Goal: Information Seeking & Learning: Learn about a topic

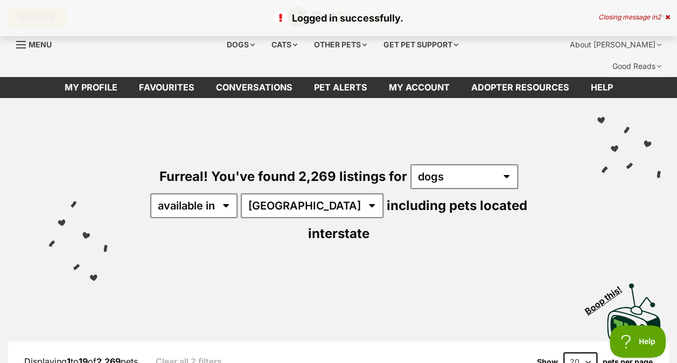
click at [441, 105] on div "Furreal! You've found 2,269 listings for any type of pet cats dogs other pets a…" at bounding box center [338, 185] width 644 height 175
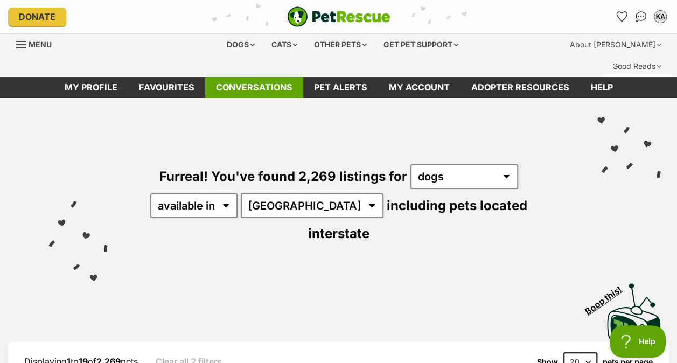
click at [254, 77] on link "Conversations" at bounding box center [254, 87] width 98 height 21
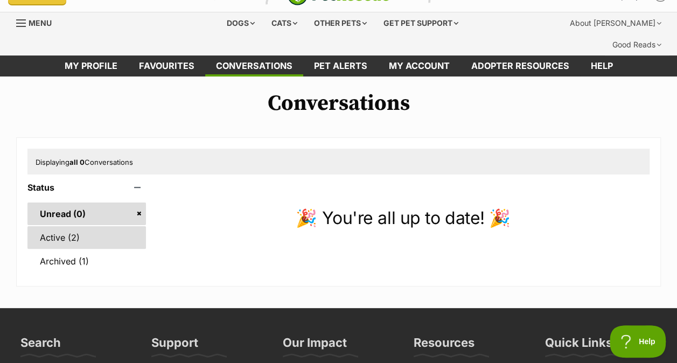
click at [70, 226] on link "Active (2)" at bounding box center [86, 237] width 118 height 23
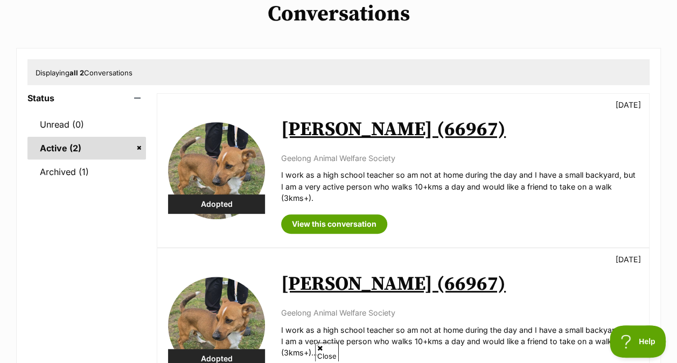
click at [624, 107] on div "Rex (66967) 13 days ago Geelong Animal Welfare Society I work as a high school …" at bounding box center [459, 170] width 357 height 126
click at [334, 214] on link "View this conversation" at bounding box center [334, 223] width 106 height 19
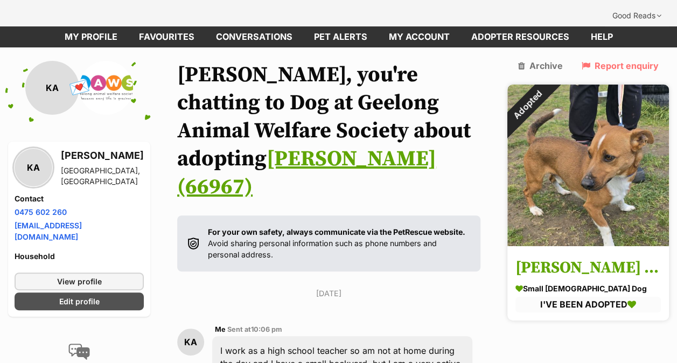
scroll to position [47, 0]
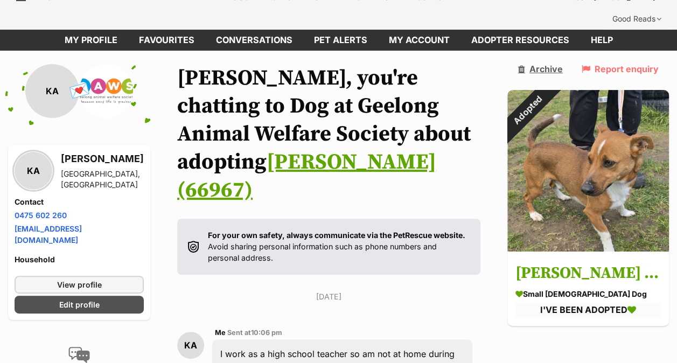
click at [562, 64] on link "Archive" at bounding box center [540, 69] width 45 height 10
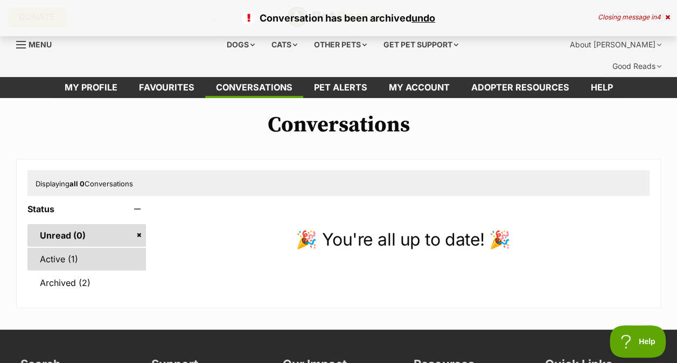
click at [36, 248] on link "Active (1)" at bounding box center [86, 259] width 118 height 23
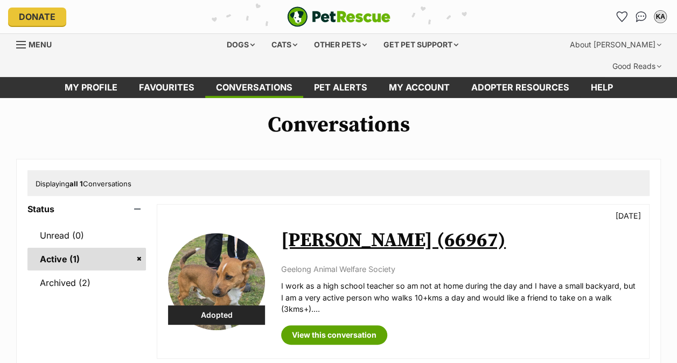
click at [356, 228] on link "[PERSON_NAME] (66967)" at bounding box center [393, 240] width 224 height 24
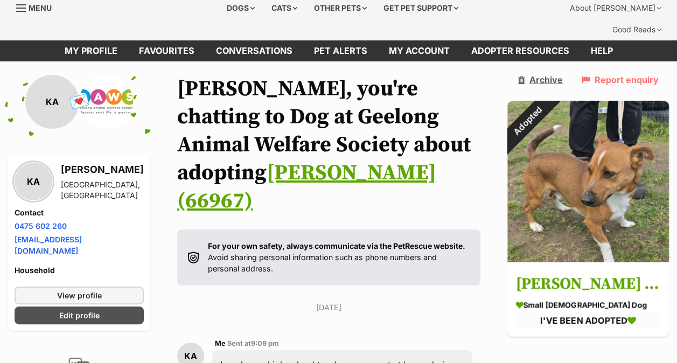
click at [616, 94] on aside "Archive Report enquiry Adopted Rex (66967) small male Dog I'VE BEEN ADOPTED" at bounding box center [587, 206] width 161 height 262
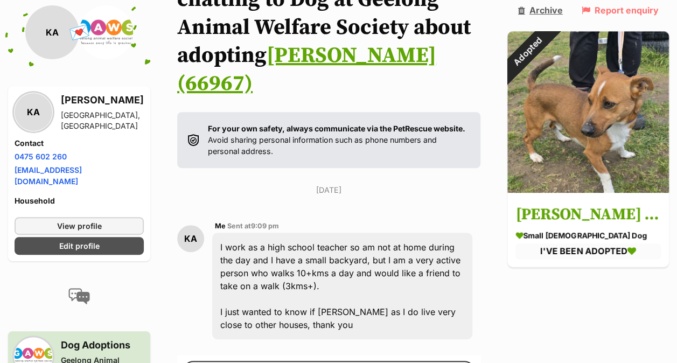
scroll to position [156, 0]
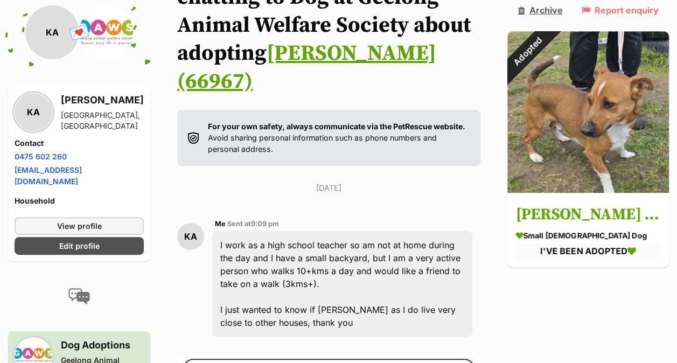
click at [562, 7] on link "Archive" at bounding box center [540, 10] width 45 height 10
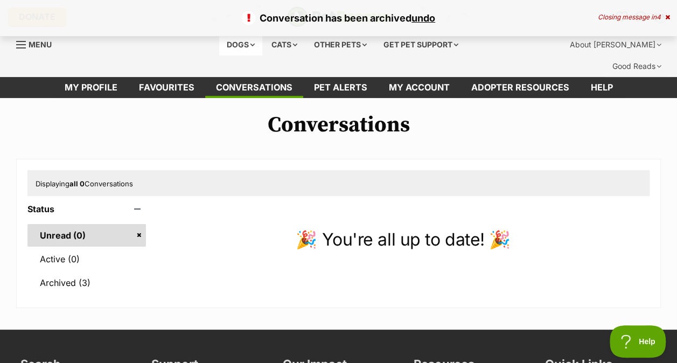
click at [228, 40] on div "Dogs" at bounding box center [240, 45] width 43 height 22
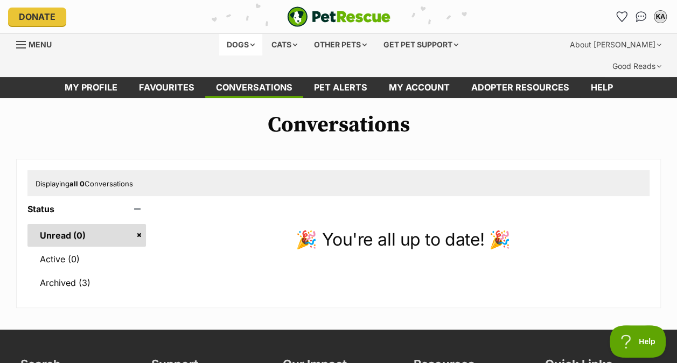
click at [225, 47] on div "Dogs" at bounding box center [240, 45] width 43 height 22
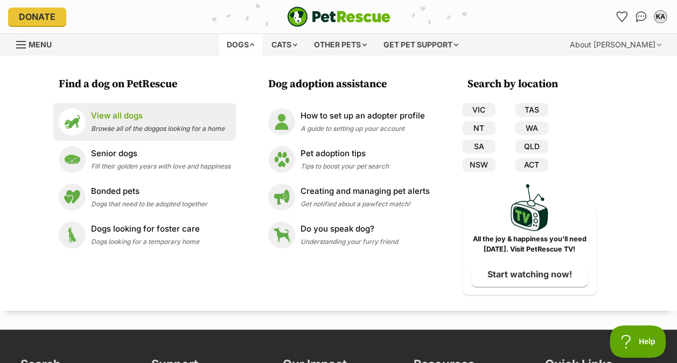
click at [104, 118] on p "View all dogs" at bounding box center [157, 116] width 133 height 12
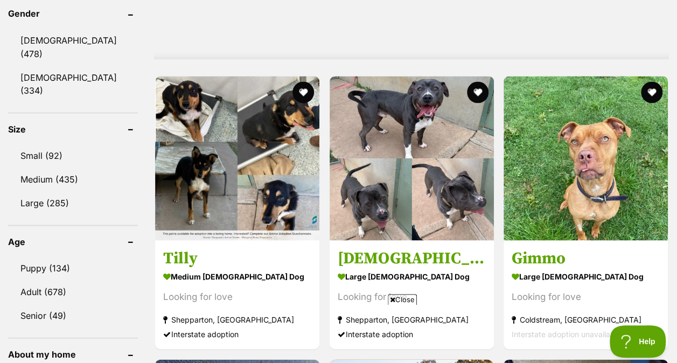
scroll to position [960, 0]
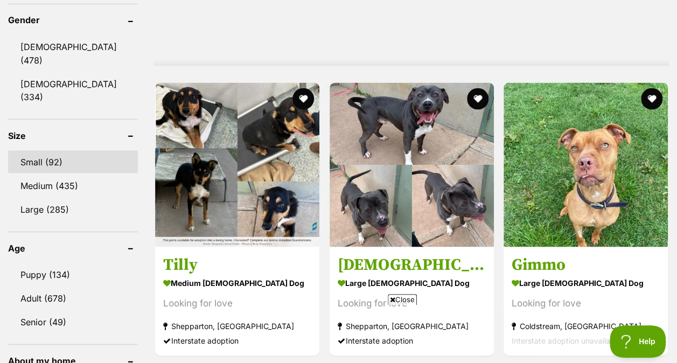
click at [54, 150] on link "Small (92)" at bounding box center [73, 161] width 130 height 23
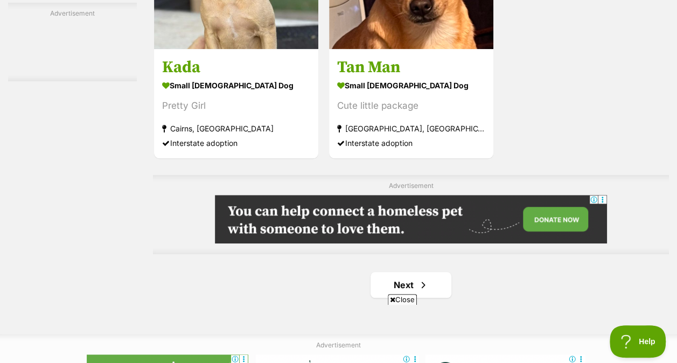
scroll to position [2449, 0]
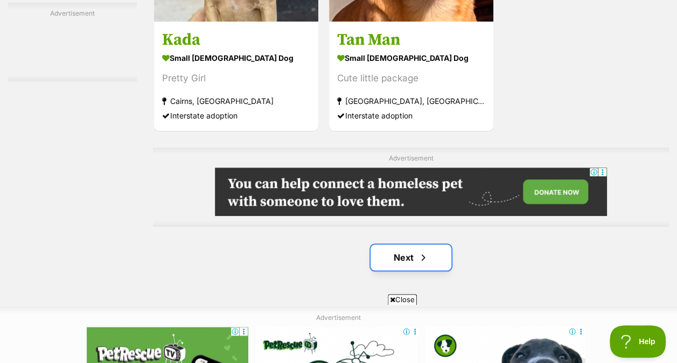
click at [407, 244] on link "Next" at bounding box center [410, 257] width 81 height 26
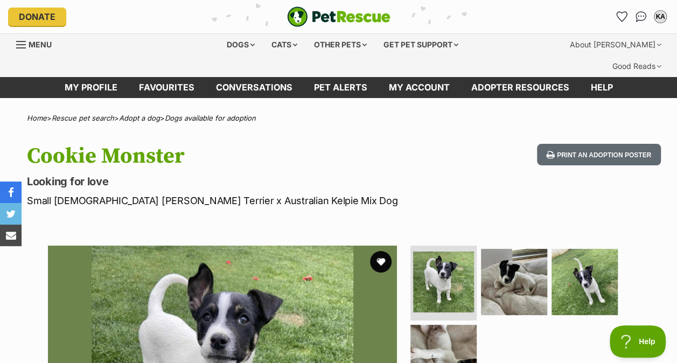
click at [376, 144] on h1 "Cookie Monster" at bounding box center [220, 156] width 386 height 25
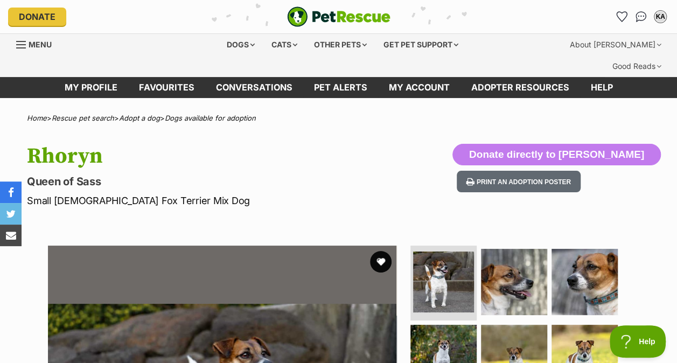
click at [397, 168] on hgroup "Rhoryn Queen of Sass Small [DEMOGRAPHIC_DATA] Fox Terrier Mix Dog" at bounding box center [220, 176] width 386 height 64
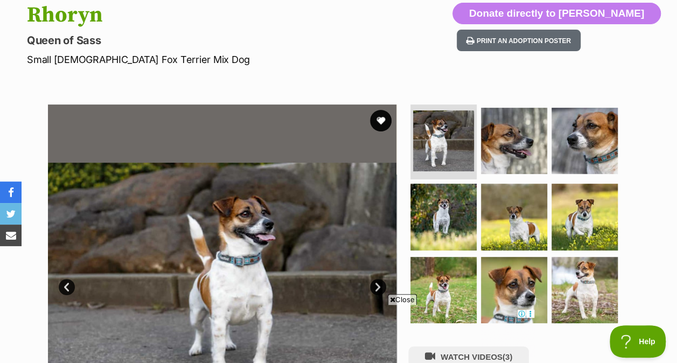
scroll to position [108, 0]
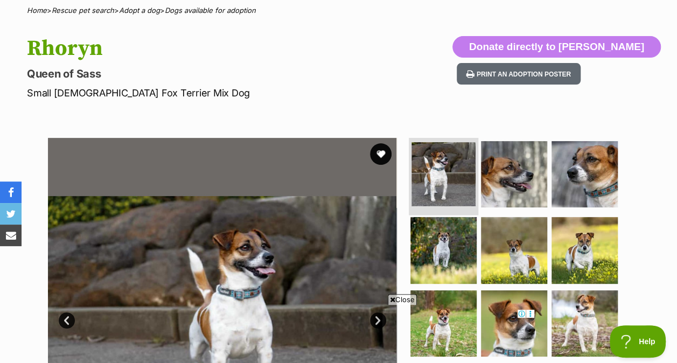
click at [446, 149] on img at bounding box center [443, 174] width 64 height 64
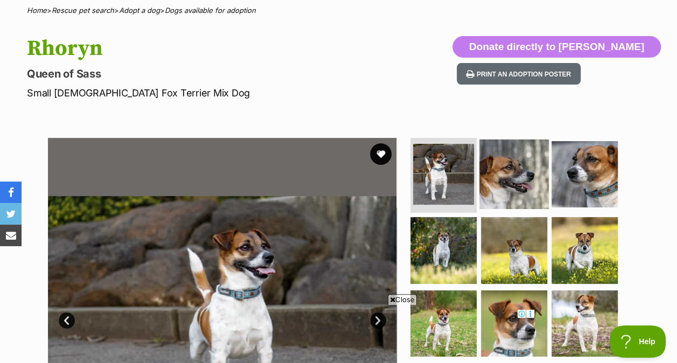
click at [496, 158] on img at bounding box center [513, 173] width 69 height 69
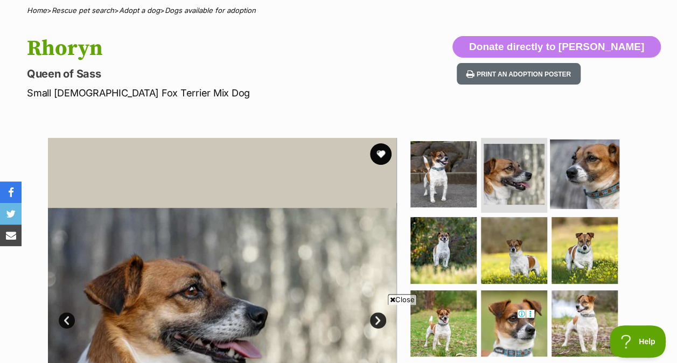
click at [593, 168] on img at bounding box center [583, 173] width 69 height 69
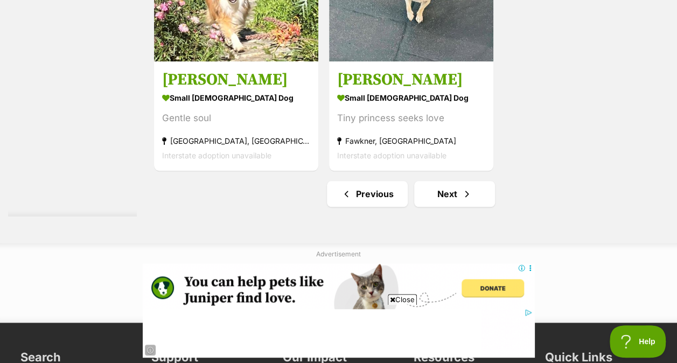
scroll to position [2516, 0]
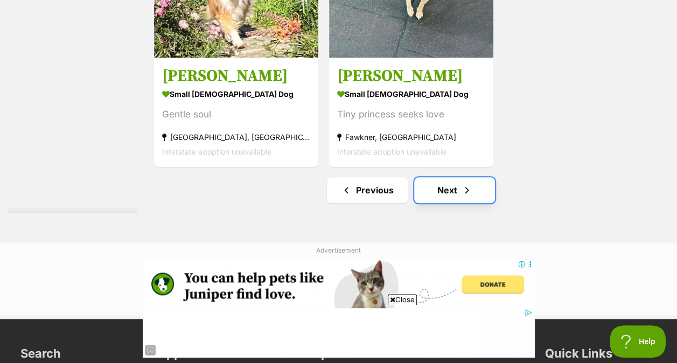
click at [445, 177] on link "Next" at bounding box center [454, 190] width 81 height 26
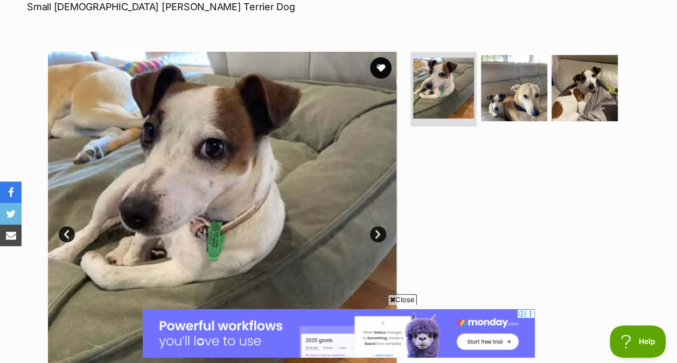
click at [376, 226] on link "Next" at bounding box center [378, 234] width 16 height 16
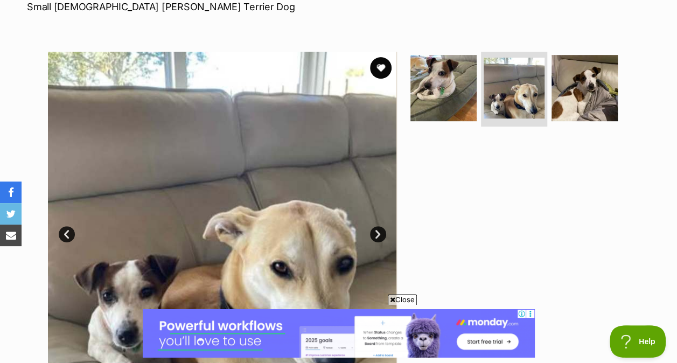
click at [376, 226] on link "Next" at bounding box center [378, 234] width 16 height 16
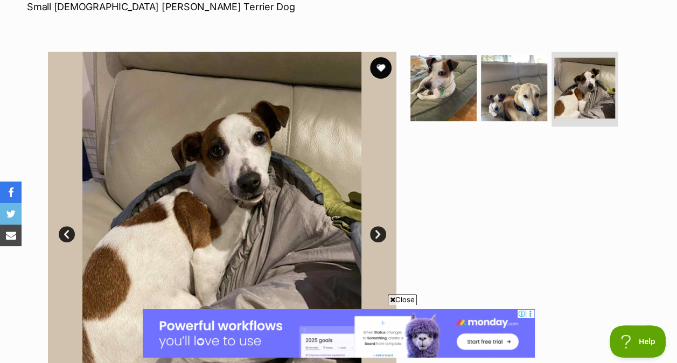
click at [630, 136] on section "Available 3 of 3 images 3 of 3 images 3 of 3 images Next Prev 1 2 3" at bounding box center [339, 218] width 614 height 365
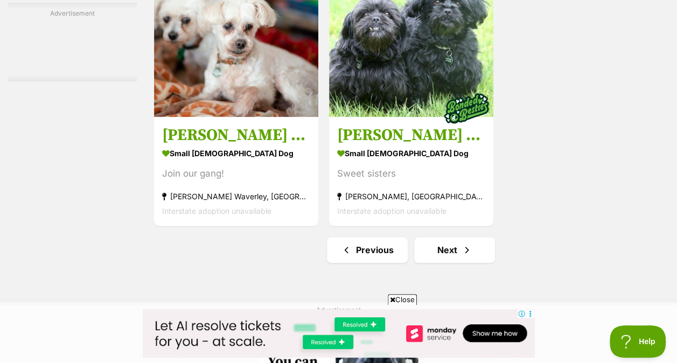
scroll to position [2606, 0]
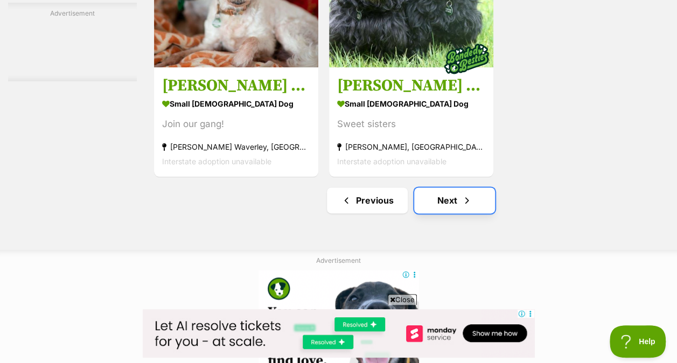
click at [442, 187] on link "Next" at bounding box center [454, 200] width 81 height 26
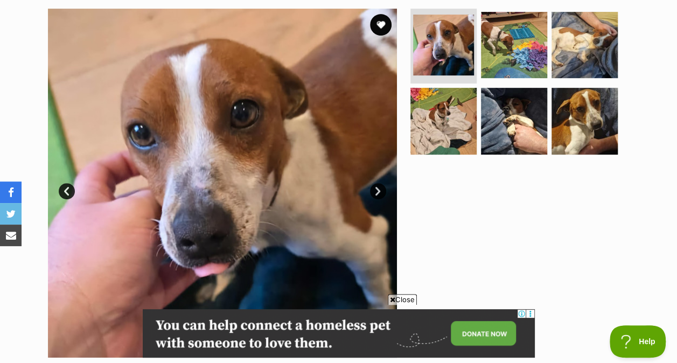
scroll to position [258, 0]
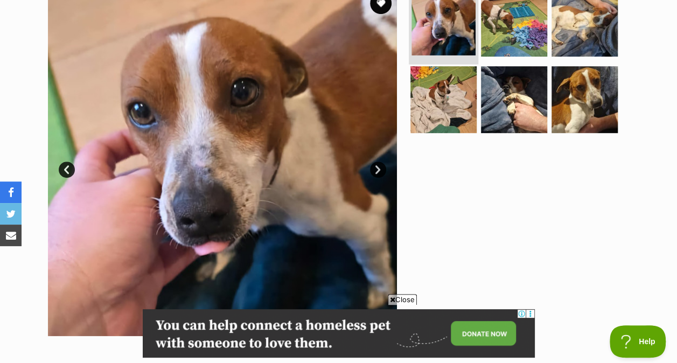
click at [439, 19] on img at bounding box center [443, 23] width 64 height 64
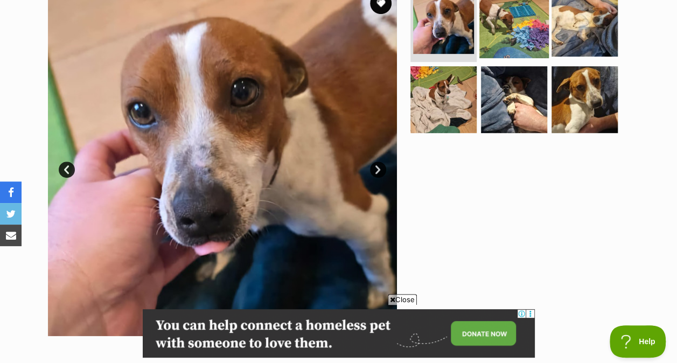
click at [495, 28] on img at bounding box center [513, 22] width 69 height 69
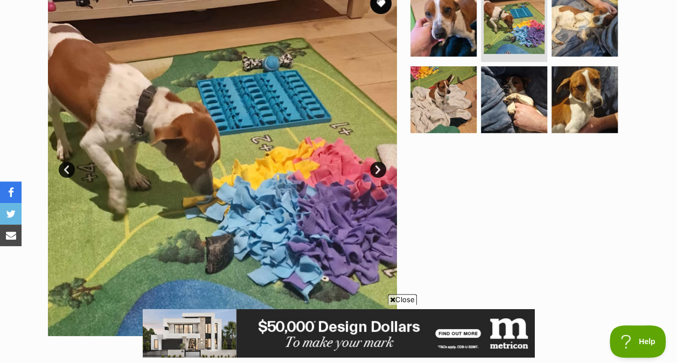
scroll to position [0, 0]
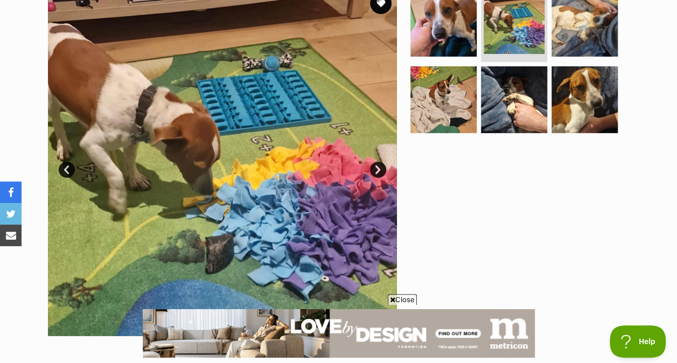
click at [548, 32] on ul at bounding box center [518, 63] width 221 height 153
click at [566, 24] on img at bounding box center [583, 22] width 69 height 69
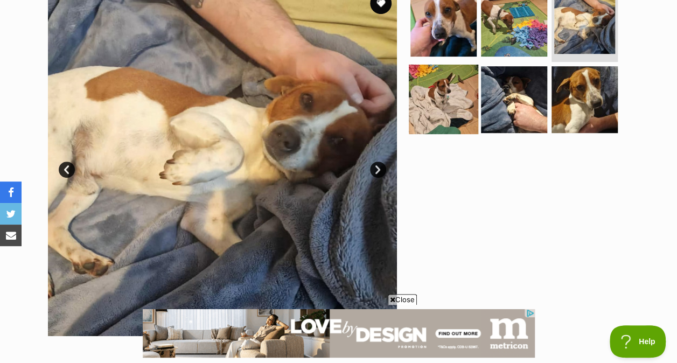
click at [459, 73] on img at bounding box center [442, 99] width 69 height 69
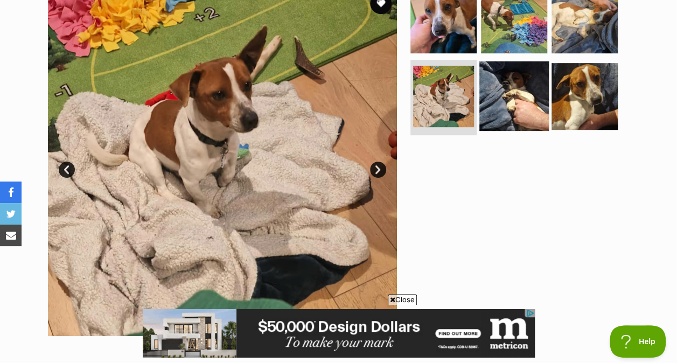
click at [533, 82] on img at bounding box center [513, 95] width 69 height 69
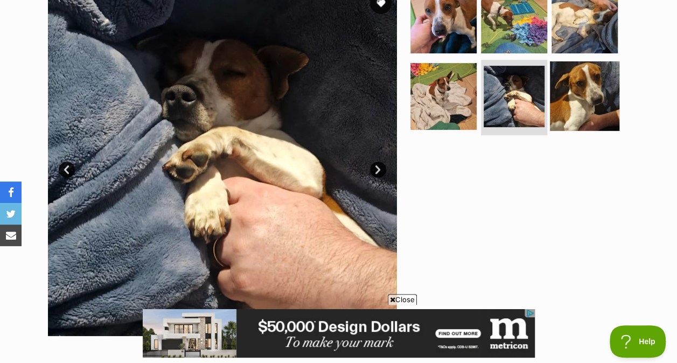
click at [581, 81] on img at bounding box center [583, 95] width 69 height 69
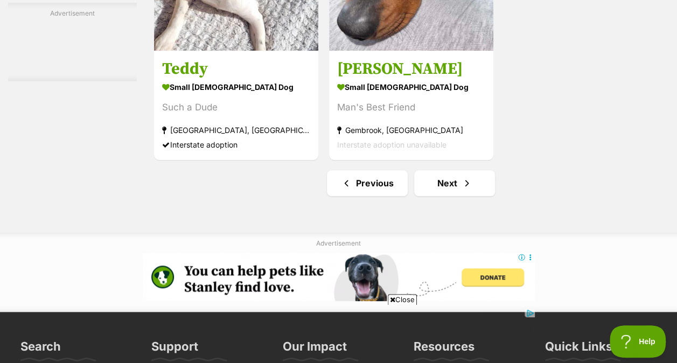
scroll to position [2534, 0]
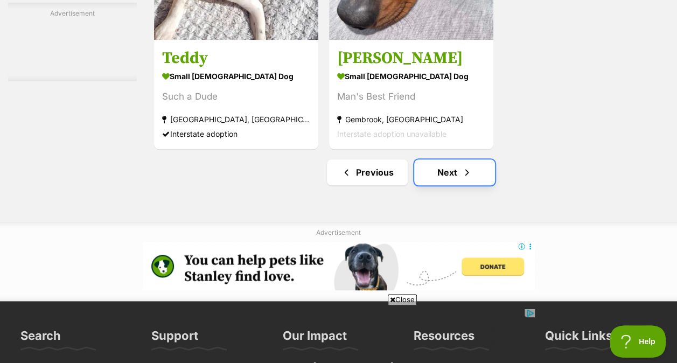
click at [449, 159] on link "Next" at bounding box center [454, 172] width 81 height 26
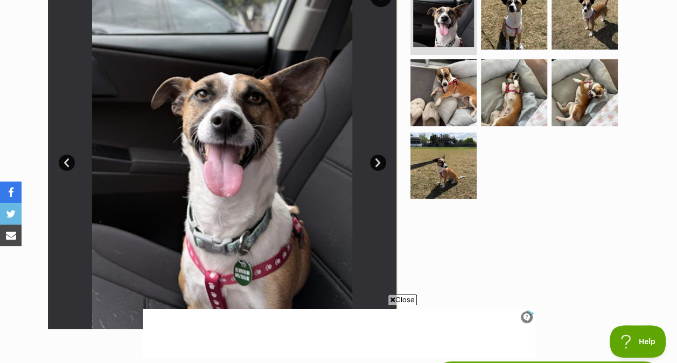
scroll to position [259, 0]
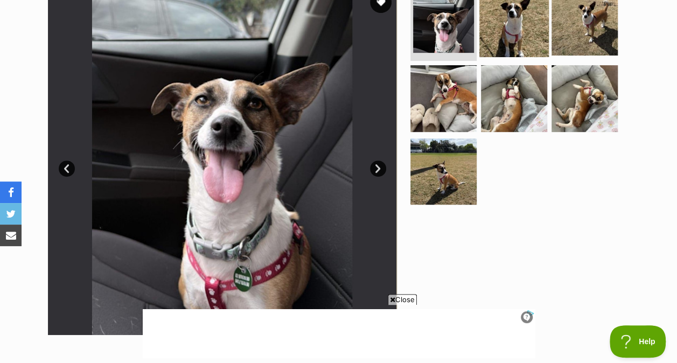
click at [496, 9] on img at bounding box center [513, 21] width 69 height 69
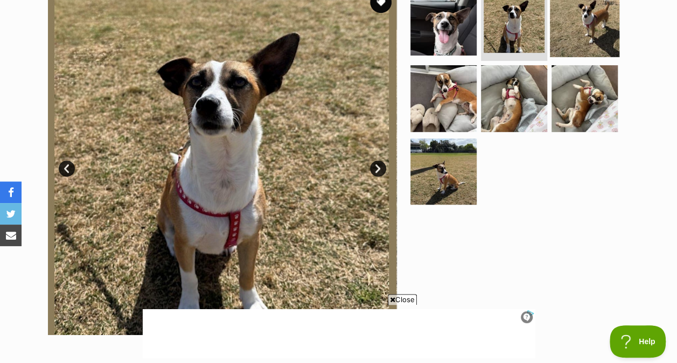
click at [556, 15] on img at bounding box center [583, 21] width 69 height 69
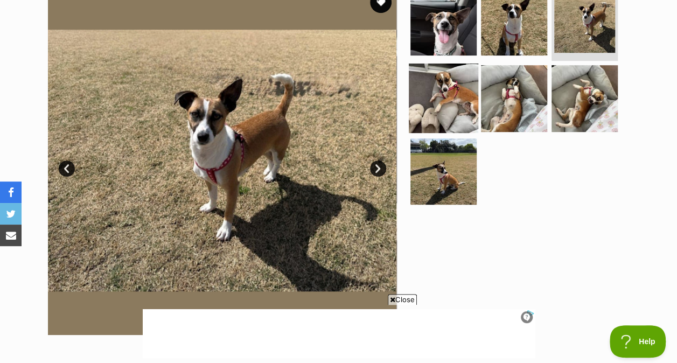
click at [455, 72] on img at bounding box center [442, 98] width 69 height 69
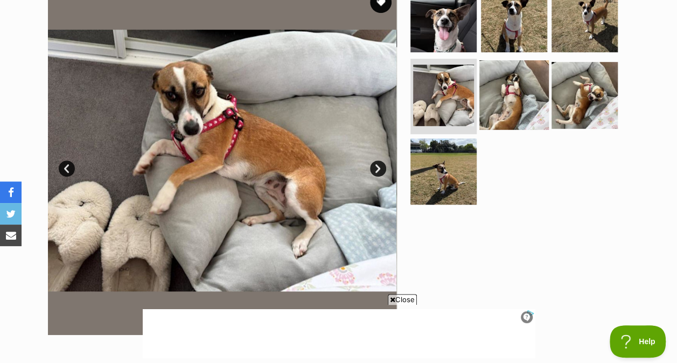
click at [496, 70] on img at bounding box center [513, 94] width 69 height 69
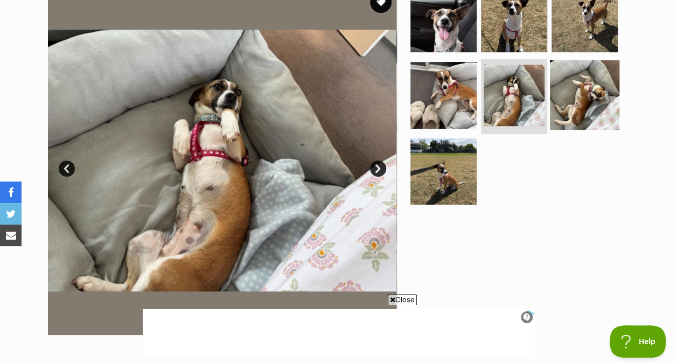
click at [565, 62] on img at bounding box center [583, 94] width 69 height 69
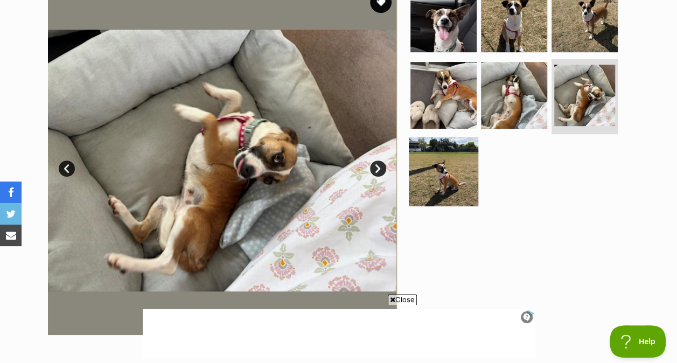
click at [477, 137] on img at bounding box center [442, 171] width 69 height 69
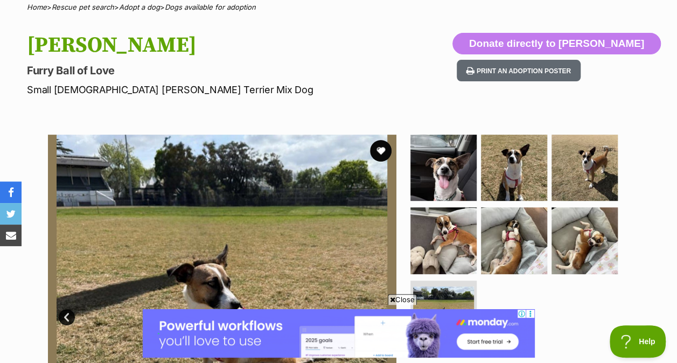
scroll to position [157, 0]
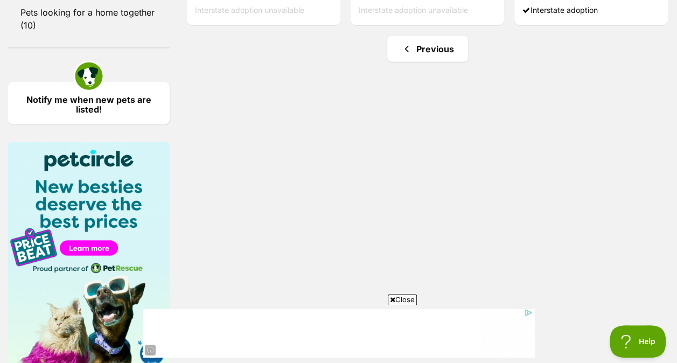
scroll to position [1563, 0]
